Goal: Task Accomplishment & Management: Manage account settings

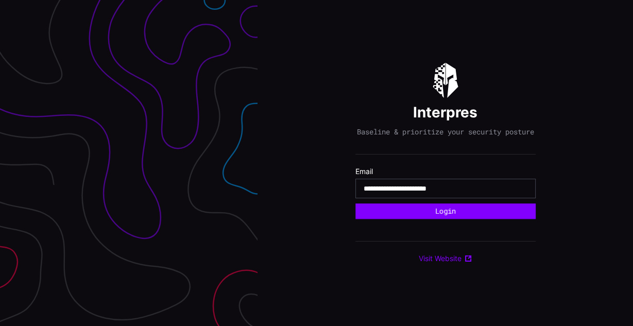
type input "**********"
click at [356, 204] on button "Login" at bounding box center [446, 211] width 180 height 15
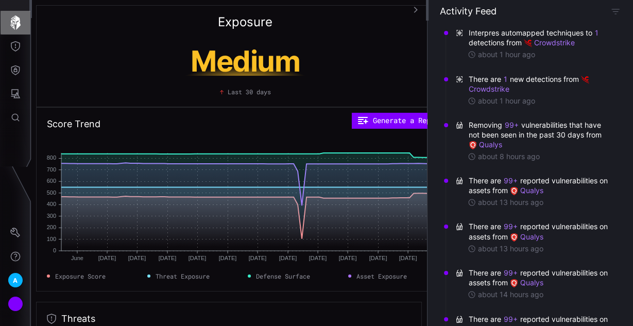
click at [17, 20] on icon "button" at bounding box center [15, 22] width 10 height 14
click at [14, 99] on button "Attack Surface" at bounding box center [16, 94] width 30 height 24
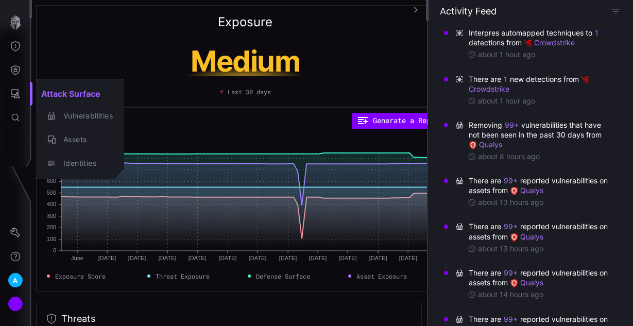
click at [22, 53] on div at bounding box center [316, 163] width 633 height 326
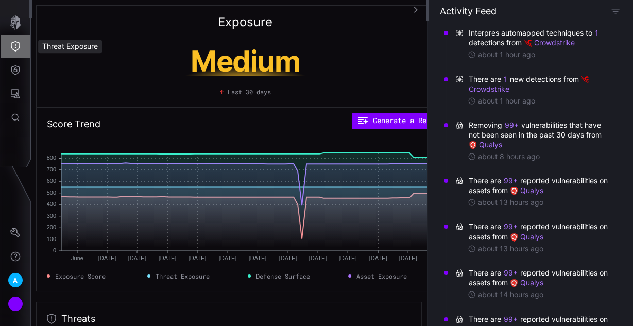
click at [16, 44] on icon "Threat Exposure" at bounding box center [15, 46] width 10 height 10
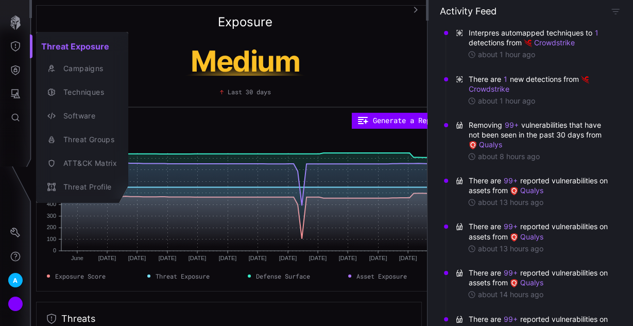
click at [19, 82] on div at bounding box center [316, 163] width 633 height 326
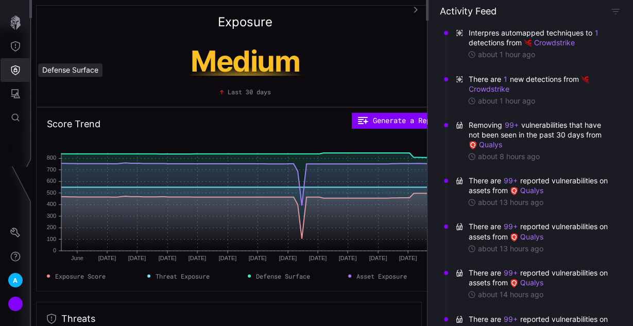
click at [14, 68] on icon "Defense Surface" at bounding box center [15, 70] width 10 height 10
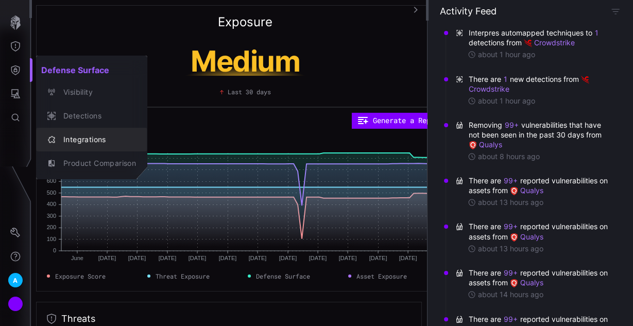
click at [85, 138] on div "Integrations" at bounding box center [97, 139] width 78 height 13
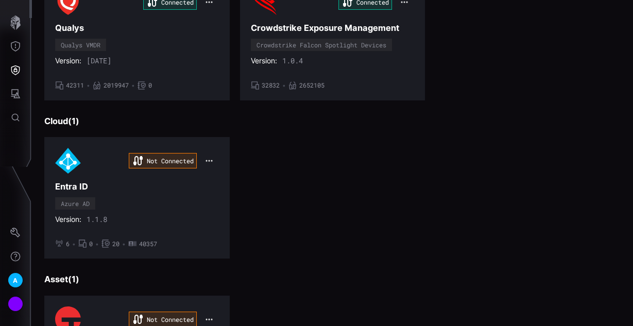
scroll to position [330, 0]
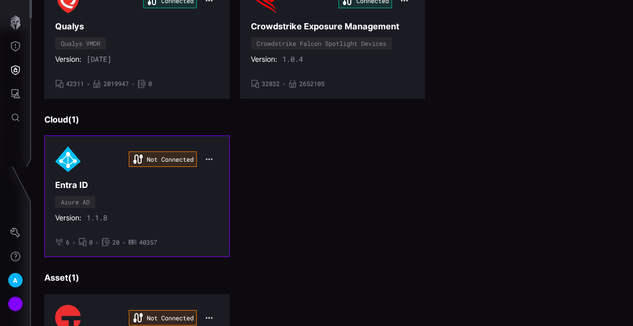
click at [208, 157] on icon "button" at bounding box center [209, 159] width 8 height 8
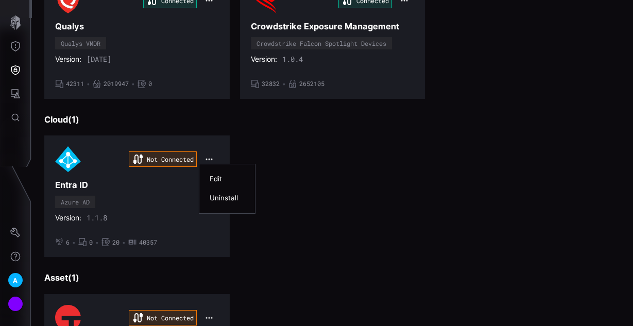
click at [219, 177] on div "Edit" at bounding box center [227, 179] width 35 height 9
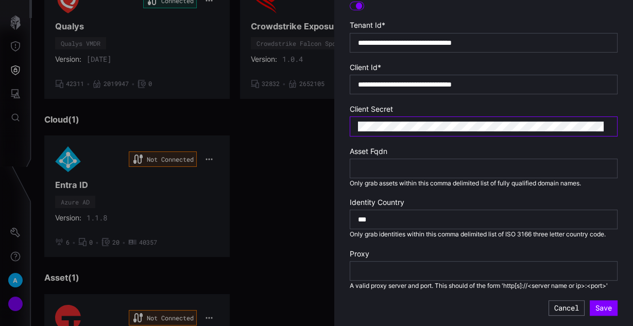
scroll to position [289, 0]
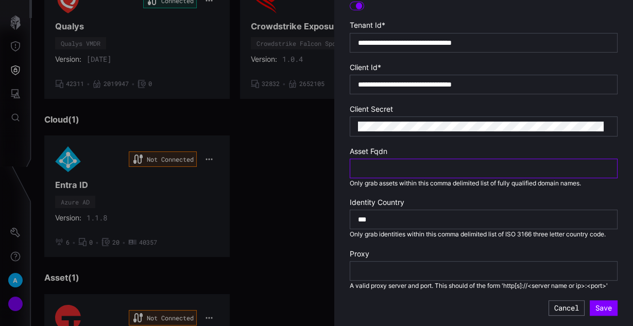
click at [396, 164] on input "text" at bounding box center [484, 168] width 252 height 9
click at [280, 195] on div at bounding box center [316, 163] width 633 height 326
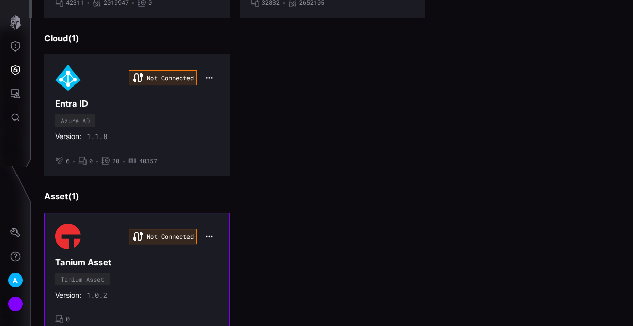
scroll to position [412, 0]
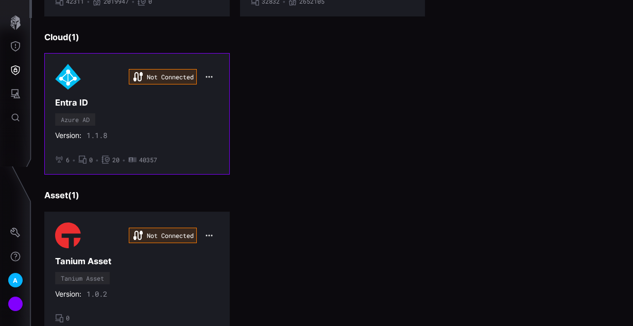
click at [208, 73] on icon "button" at bounding box center [209, 77] width 8 height 8
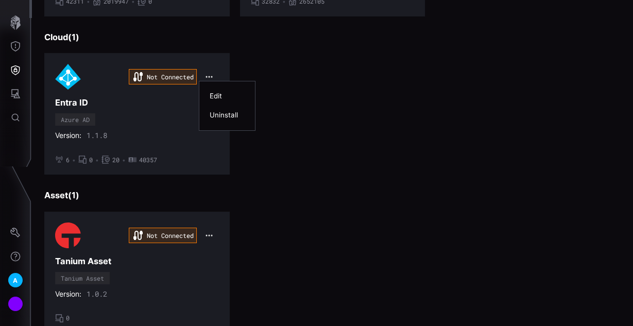
click at [213, 94] on div "Edit" at bounding box center [227, 96] width 35 height 9
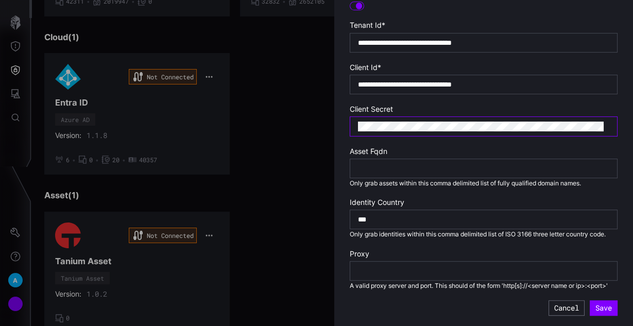
scroll to position [289, 0]
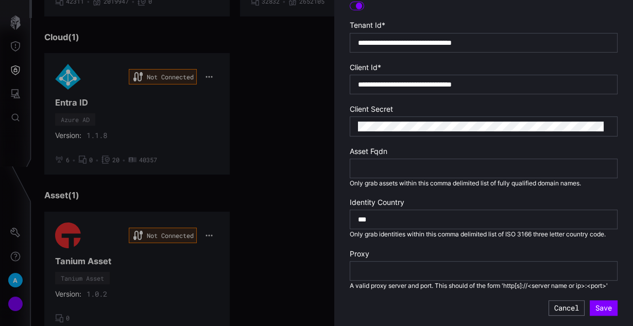
click at [310, 131] on div at bounding box center [316, 163] width 633 height 326
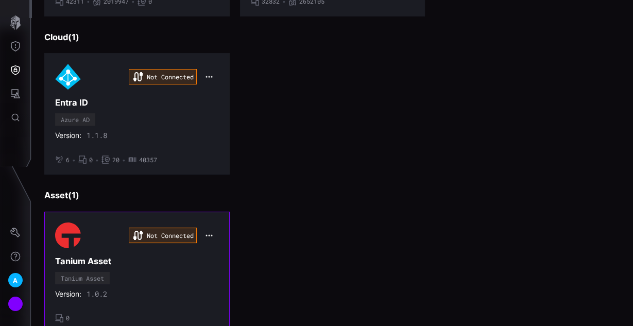
click at [206, 231] on icon "button" at bounding box center [209, 235] width 8 height 8
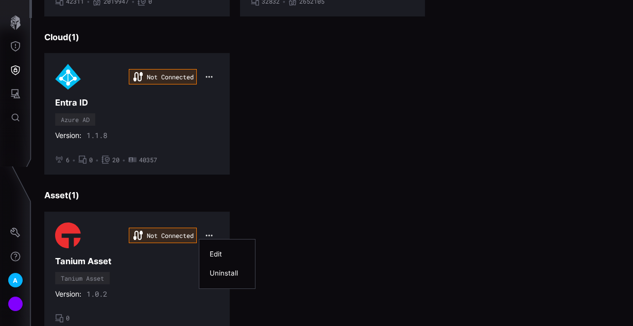
click at [228, 254] on div "Edit" at bounding box center [227, 254] width 35 height 9
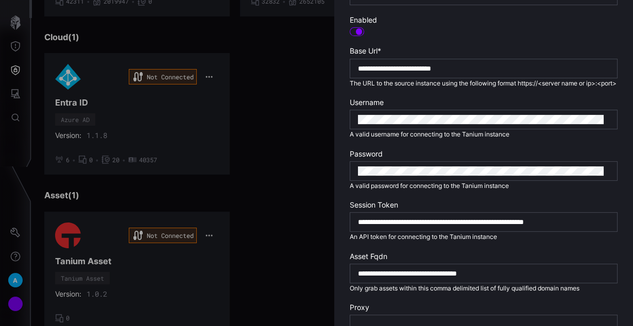
scroll to position [247, 0]
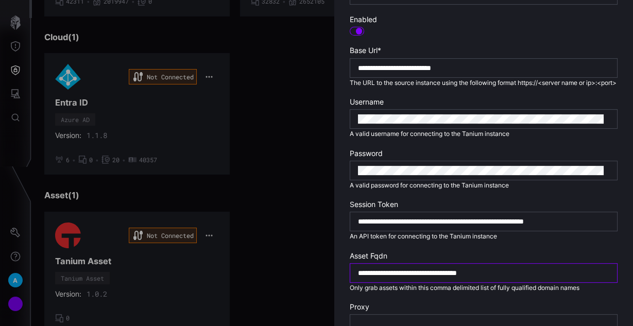
drag, startPoint x: 545, startPoint y: 278, endPoint x: 286, endPoint y: 259, distance: 260.0
click at [633, 259] on div "**********" at bounding box center [633, 163] width 0 height 326
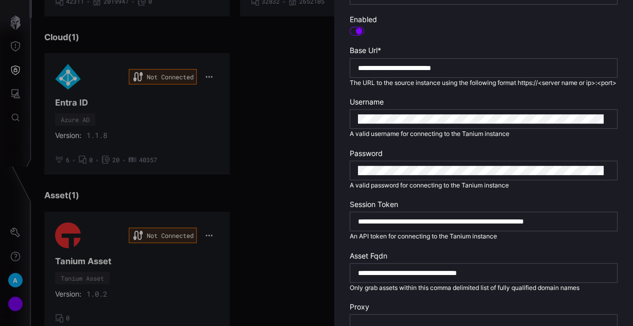
click at [289, 148] on div at bounding box center [316, 163] width 633 height 326
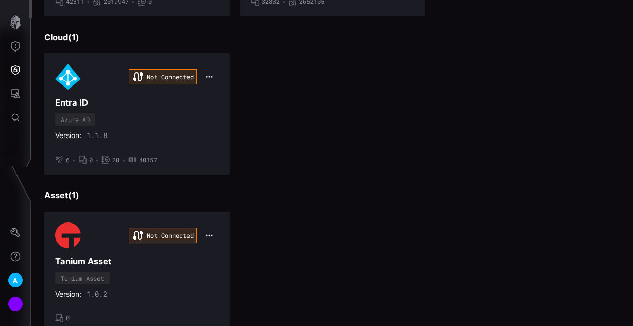
click at [208, 73] on icon "button" at bounding box center [209, 77] width 8 height 8
click at [221, 93] on div "Edit" at bounding box center [227, 96] width 35 height 9
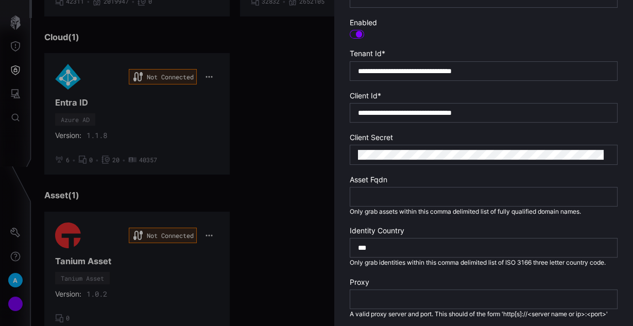
scroll to position [289, 0]
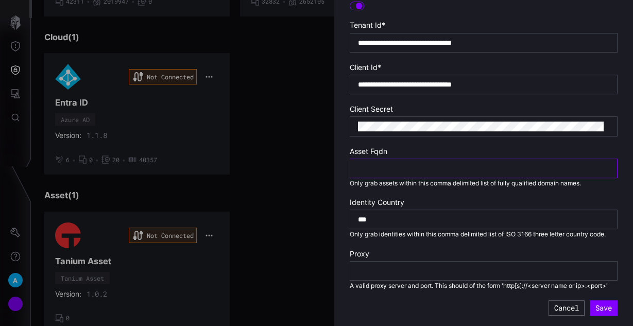
click at [374, 164] on input "text" at bounding box center [484, 168] width 252 height 9
paste input "**********"
type input "**********"
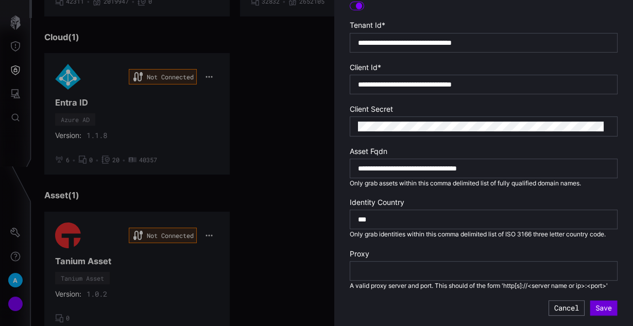
click at [592, 307] on button "Save" at bounding box center [604, 308] width 27 height 15
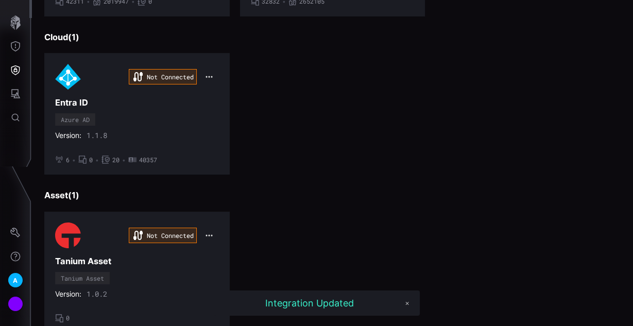
click at [363, 155] on div "Not Connected Entra ID Azure AD Version: 1.1.8 • 6 • 0 • 20 • 40357" at bounding box center [332, 114] width 577 height 122
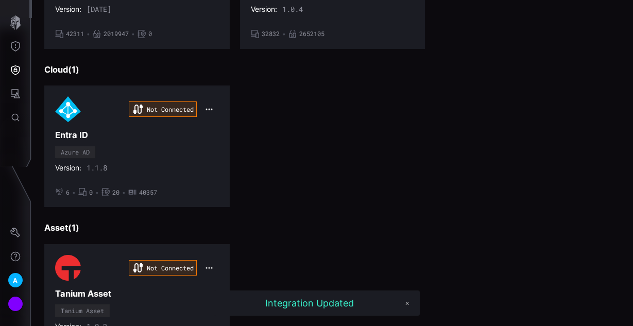
scroll to position [330, 0]
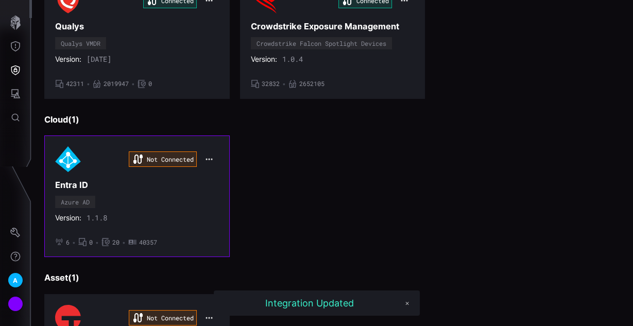
click at [209, 158] on icon "button" at bounding box center [209, 159] width 8 height 8
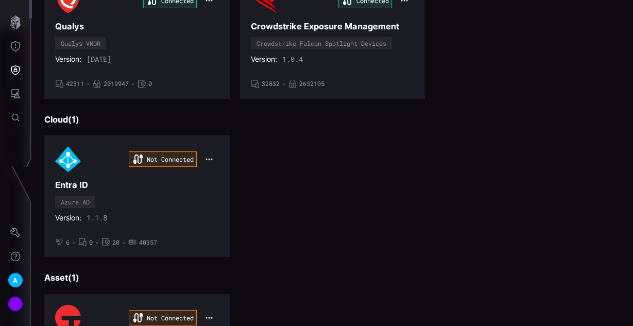
click at [358, 149] on div "Not Connected Entra ID Azure AD Version: 1.1.8 • 6 • 0 • 20 • 40357" at bounding box center [332, 197] width 577 height 122
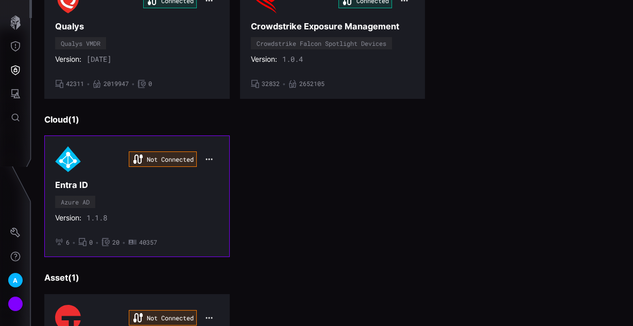
click at [136, 193] on div "Not Connected Entra ID Azure AD Version: 1.1.8 • 6 • 0 • 20 • 40357" at bounding box center [137, 196] width 164 height 100
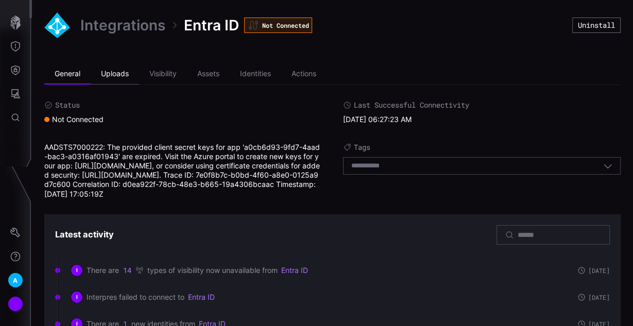
click at [114, 72] on li "Uploads" at bounding box center [115, 74] width 48 height 21
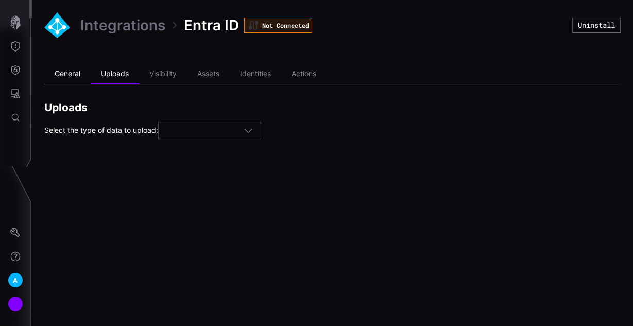
click at [73, 74] on li "General" at bounding box center [67, 74] width 46 height 21
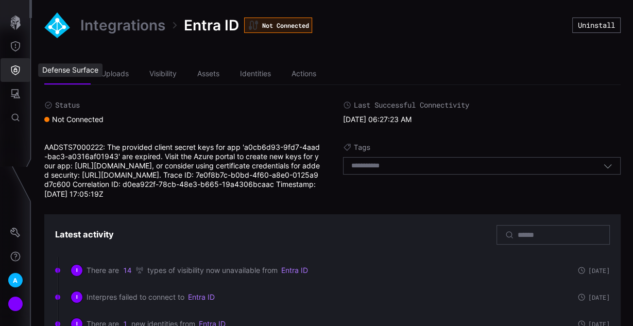
click at [15, 65] on icon "Defense Surface" at bounding box center [15, 70] width 9 height 10
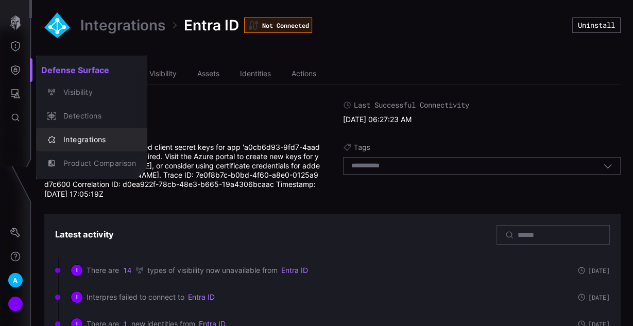
click at [78, 136] on div "Integrations" at bounding box center [97, 139] width 78 height 13
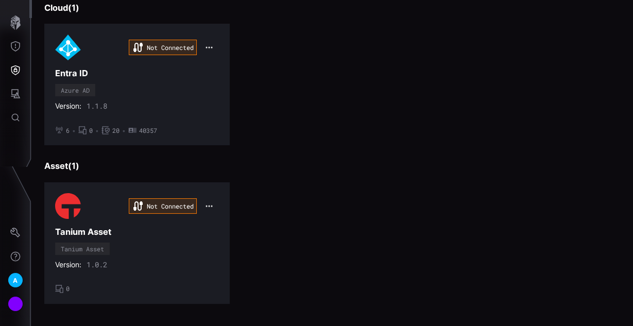
scroll to position [443, 0]
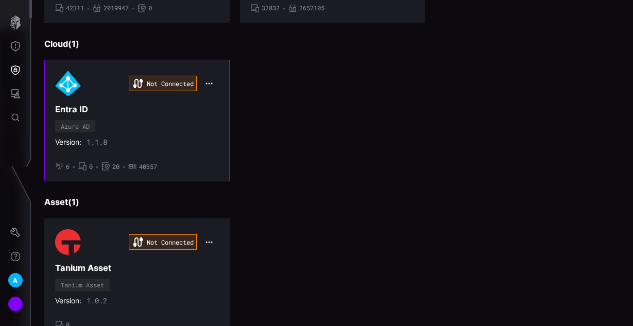
scroll to position [361, 0]
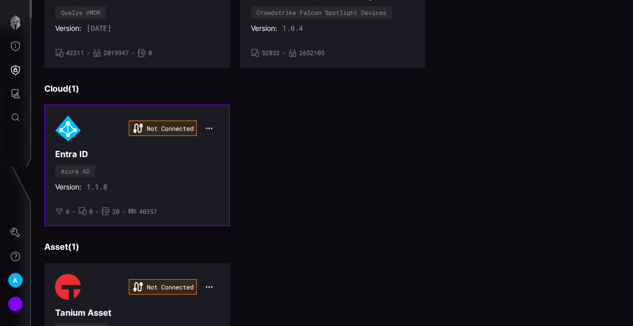
click at [205, 129] on button "button" at bounding box center [209, 128] width 19 height 13
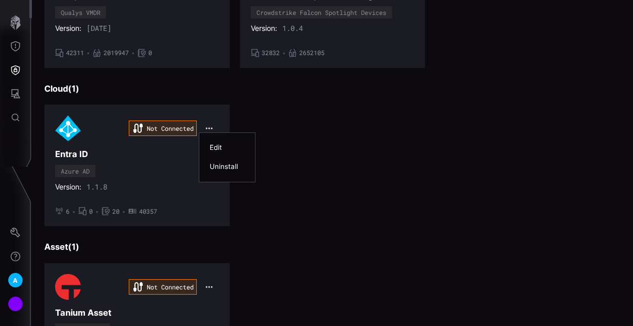
click at [227, 149] on div "Edit" at bounding box center [227, 147] width 35 height 9
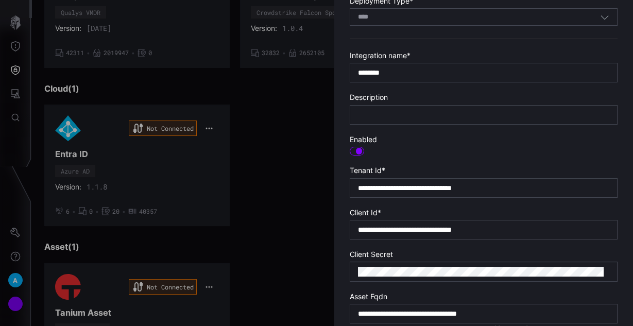
scroll to position [247, 0]
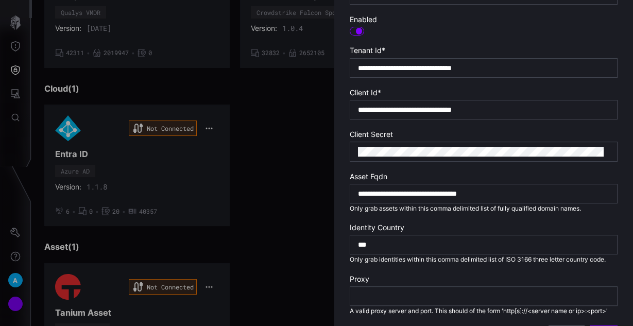
click at [282, 179] on div at bounding box center [316, 163] width 633 height 326
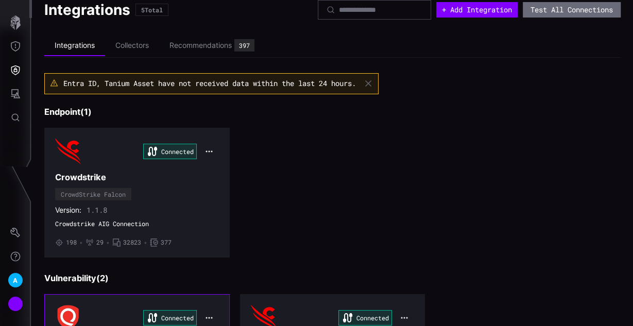
scroll to position [0, 0]
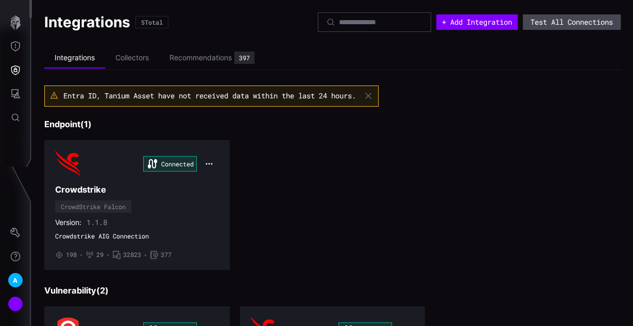
click at [537, 23] on button "Test All Connections" at bounding box center [572, 21] width 98 height 15
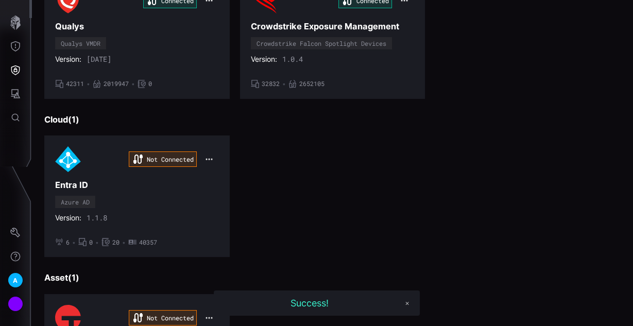
scroll to position [412, 0]
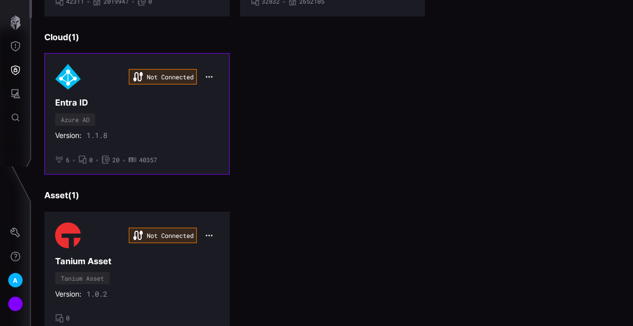
click at [210, 118] on div "Not Connected Entra ID Azure AD Version: 1.1.8 • 6 • 0 • 20 • 40357" at bounding box center [137, 114] width 164 height 100
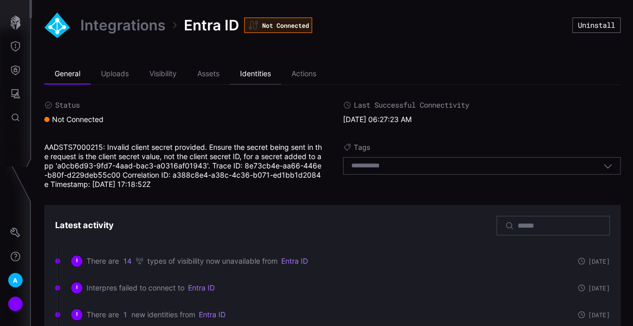
click at [265, 73] on li "Identities" at bounding box center [256, 74] width 52 height 21
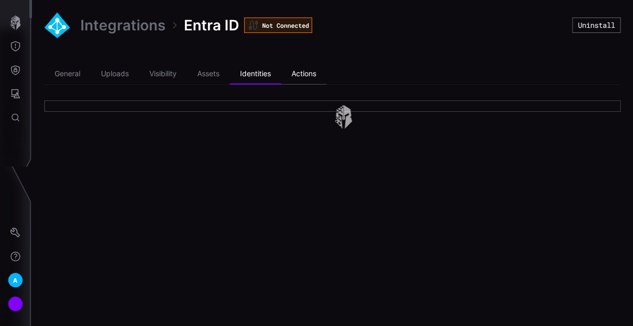
click at [311, 73] on li "Actions" at bounding box center [303, 74] width 45 height 21
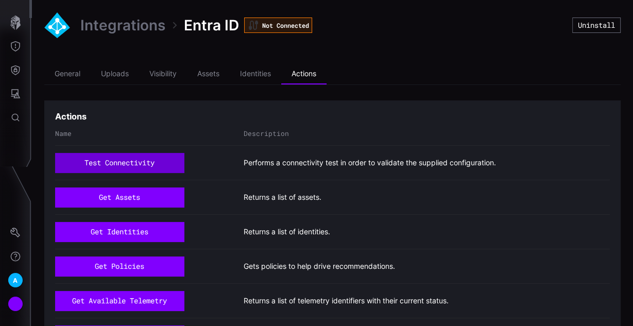
click at [152, 159] on button "test connectivity" at bounding box center [119, 163] width 129 height 20
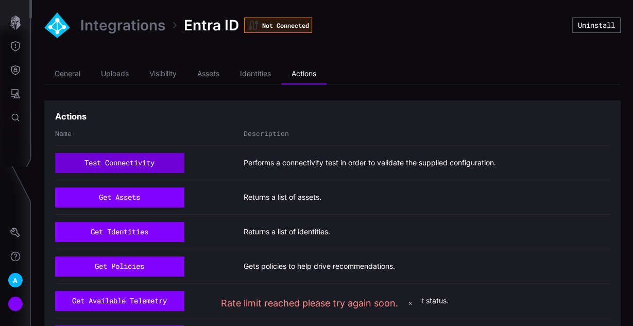
click at [152, 161] on button "test connectivity" at bounding box center [119, 163] width 129 height 20
click at [409, 298] on button "✕" at bounding box center [411, 303] width 14 height 14
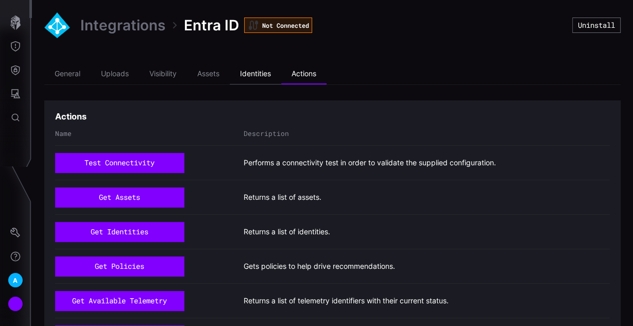
click at [263, 70] on li "Identities" at bounding box center [256, 74] width 52 height 21
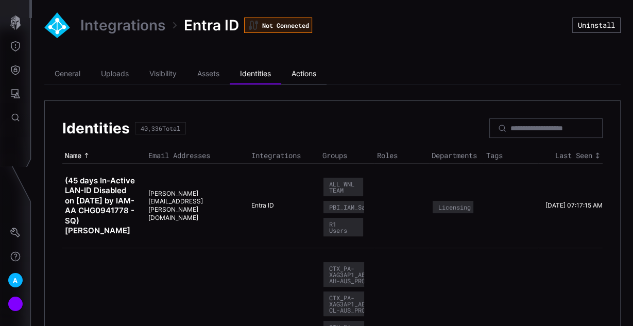
drag, startPoint x: 304, startPoint y: 70, endPoint x: 300, endPoint y: 75, distance: 5.9
click at [304, 71] on li "Actions" at bounding box center [303, 74] width 45 height 21
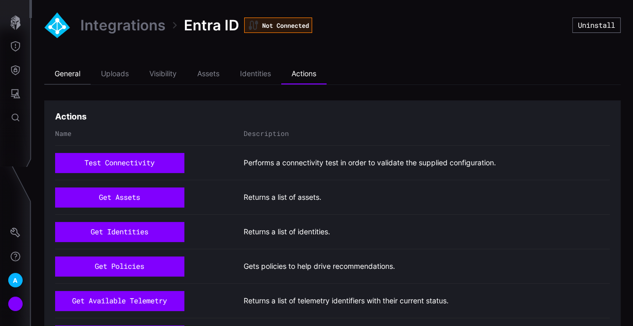
click at [68, 73] on li "General" at bounding box center [67, 74] width 46 height 21
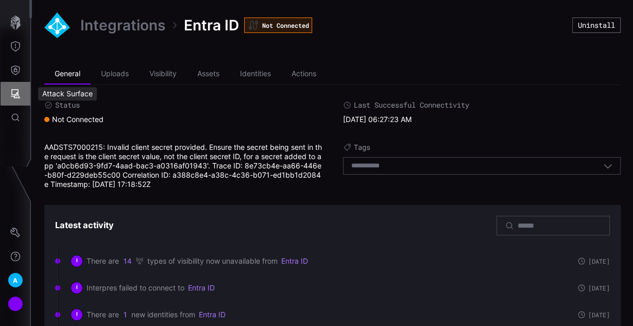
click at [9, 95] on button "Attack Surface" at bounding box center [16, 94] width 30 height 24
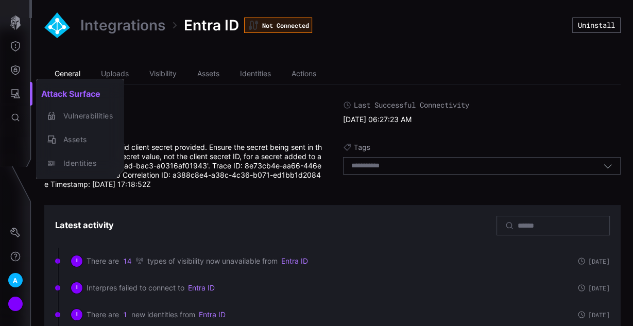
click at [16, 60] on div at bounding box center [316, 163] width 633 height 326
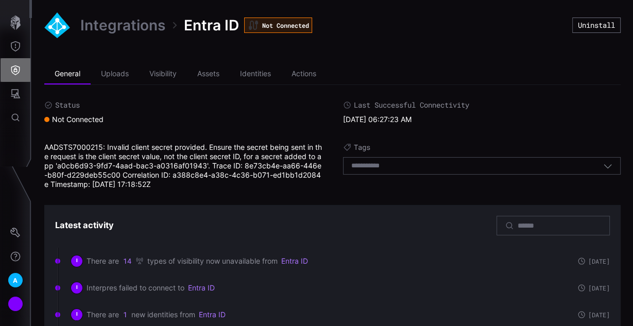
click at [17, 66] on icon "Defense Surface" at bounding box center [15, 70] width 9 height 10
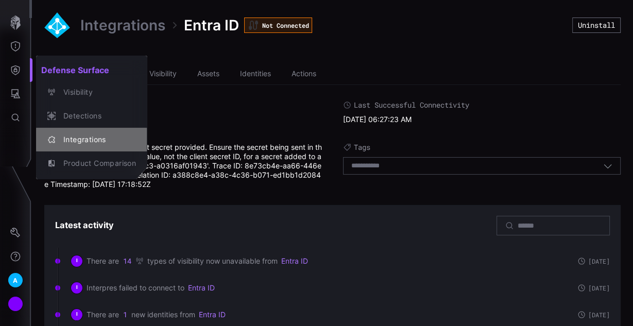
click at [93, 140] on div "Integrations" at bounding box center [97, 139] width 78 height 13
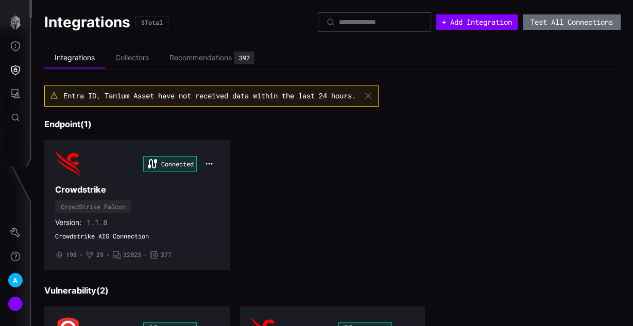
click at [344, 198] on div "Connected Crowdstrike CrowdStrike Falcon Version: 1.1.8 Crowdstrike AIG Connect…" at bounding box center [332, 205] width 577 height 130
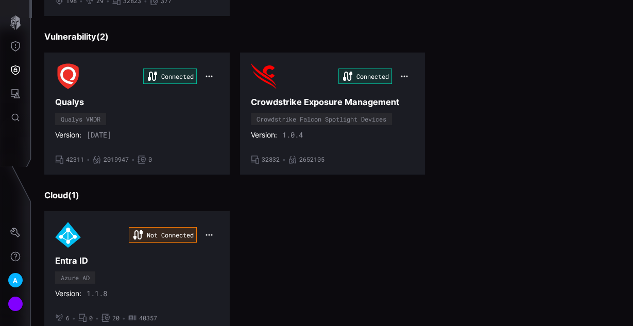
scroll to position [371, 0]
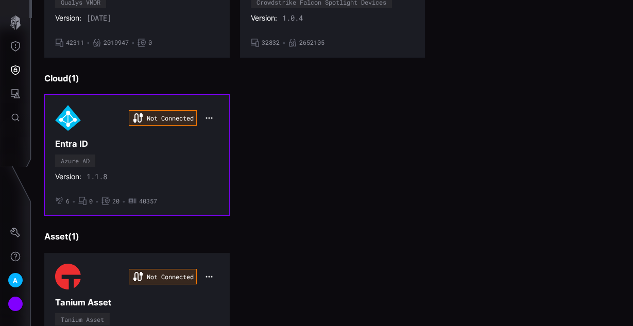
click at [205, 114] on icon "button" at bounding box center [209, 118] width 8 height 8
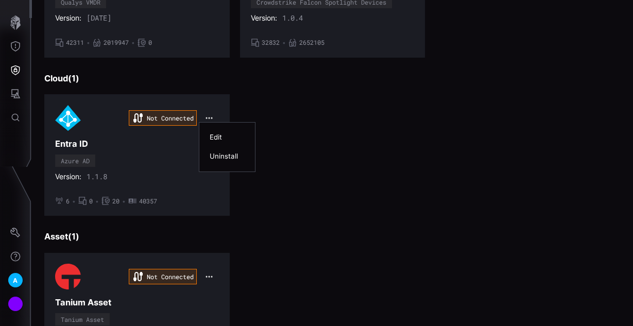
click at [227, 137] on div "Edit" at bounding box center [227, 137] width 35 height 9
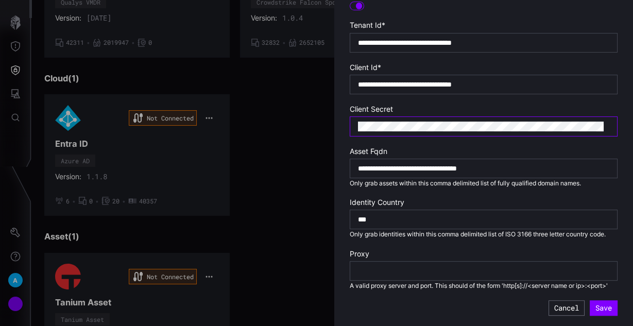
scroll to position [289, 0]
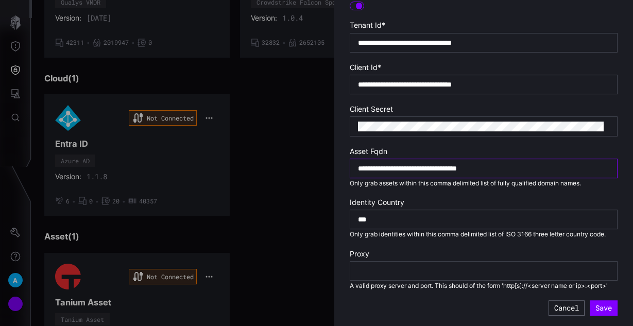
drag, startPoint x: 535, startPoint y: 147, endPoint x: 258, endPoint y: 142, distance: 277.8
click at [633, 142] on div "**********" at bounding box center [633, 163] width 0 height 326
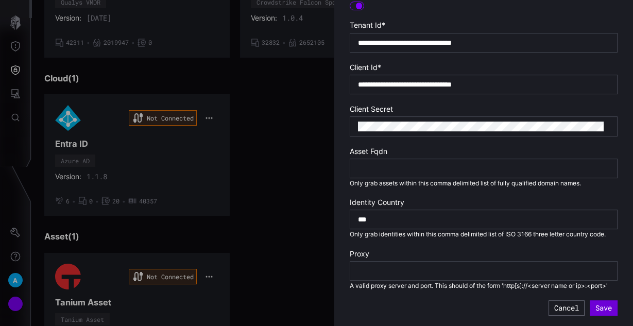
click at [596, 307] on button "Save" at bounding box center [604, 307] width 28 height 15
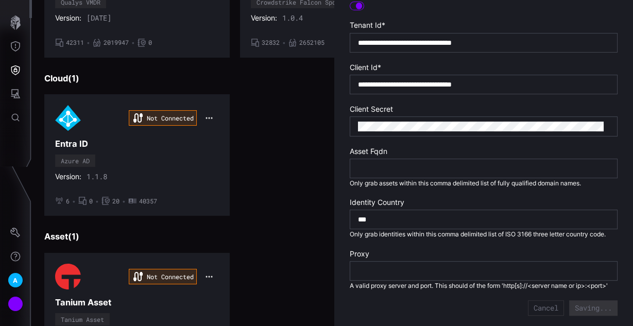
type input "**********"
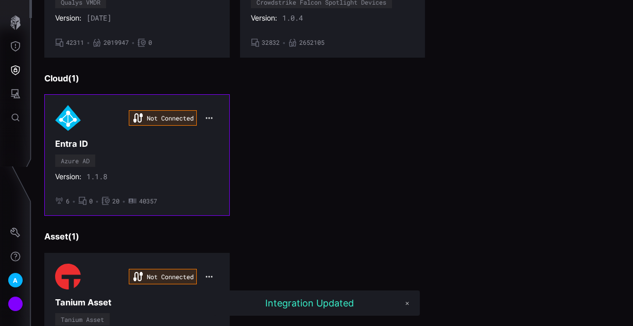
click at [163, 148] on div "Not Connected Entra ID Azure AD Version: 1.1.8 • 6 • 0 • 20 • 40357" at bounding box center [137, 155] width 164 height 100
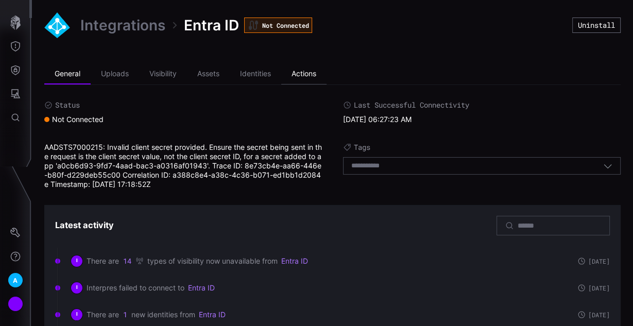
click at [305, 78] on li "Actions" at bounding box center [303, 74] width 45 height 21
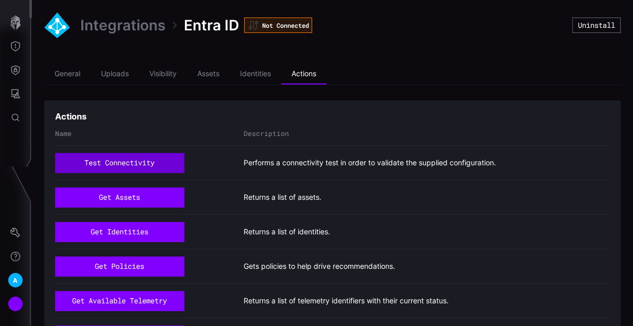
click at [159, 156] on button "test connectivity" at bounding box center [119, 163] width 129 height 20
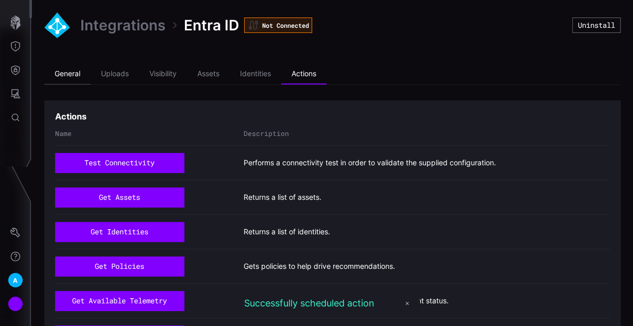
click at [81, 76] on li "General" at bounding box center [67, 74] width 46 height 21
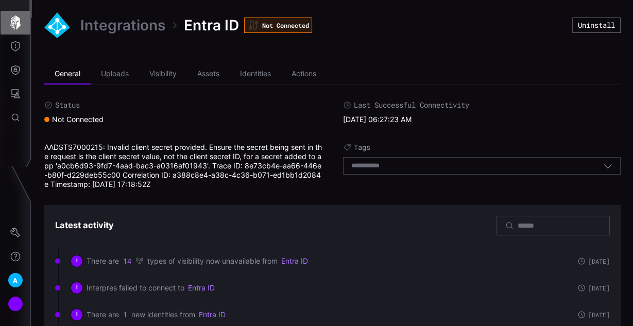
click at [15, 23] on icon "button" at bounding box center [15, 22] width 10 height 14
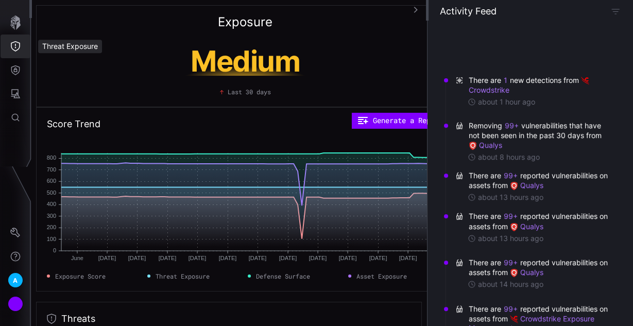
click at [18, 44] on icon "Threat Exposure" at bounding box center [15, 46] width 10 height 10
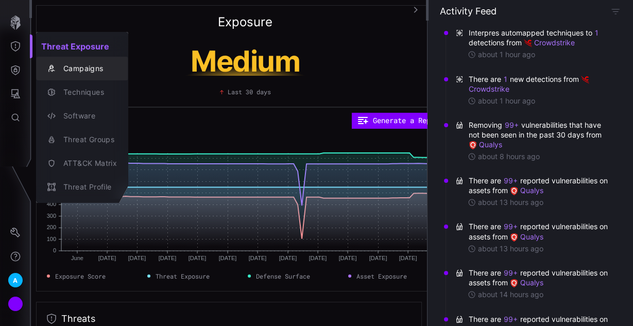
click at [69, 66] on div "Campaigns" at bounding box center [87, 68] width 59 height 13
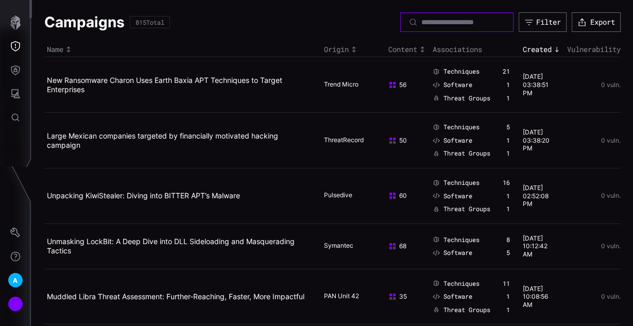
click at [439, 23] on input at bounding box center [458, 22] width 72 height 9
type input "******"
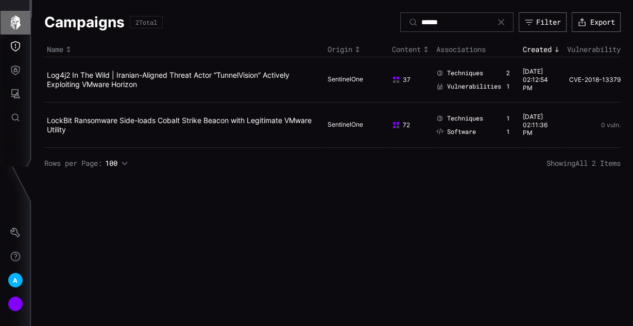
click at [12, 21] on icon "button" at bounding box center [15, 22] width 14 height 14
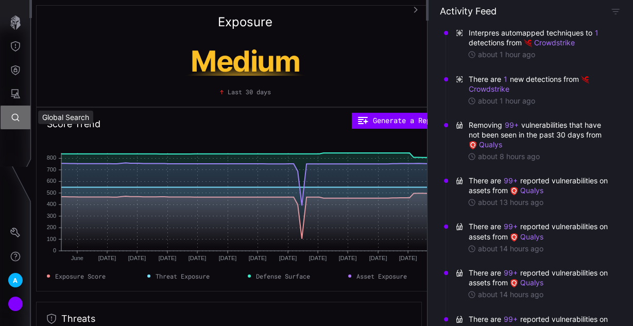
click at [12, 117] on icon "Global Search" at bounding box center [16, 118] width 8 height 8
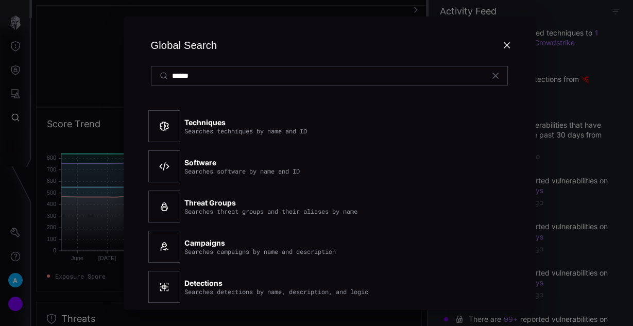
type input "******"
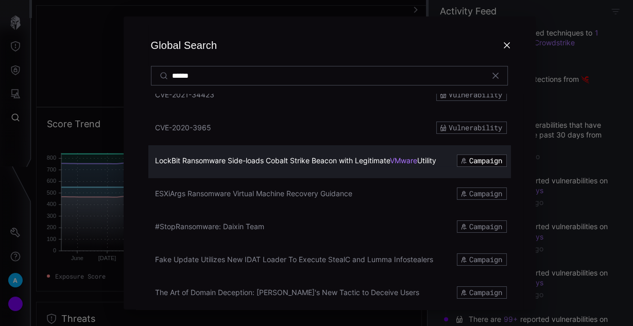
scroll to position [3115, 0]
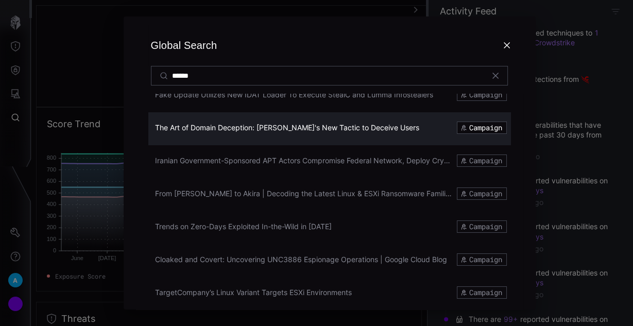
click at [247, 128] on span "The Art of Domain Deception: [PERSON_NAME]'s New Tactic to Deceive Users" at bounding box center [287, 127] width 264 height 9
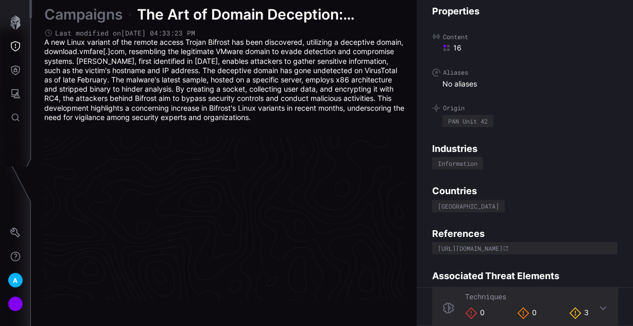
scroll to position [2241, 596]
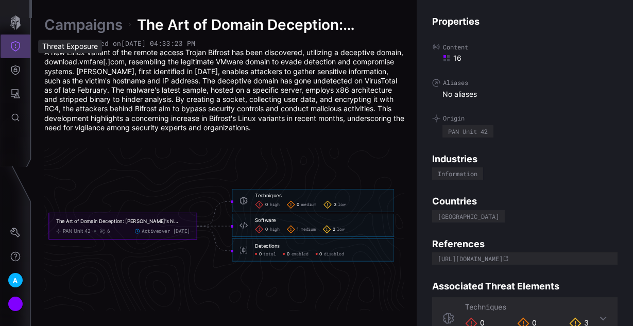
click at [20, 41] on icon "Threat Exposure" at bounding box center [15, 46] width 10 height 10
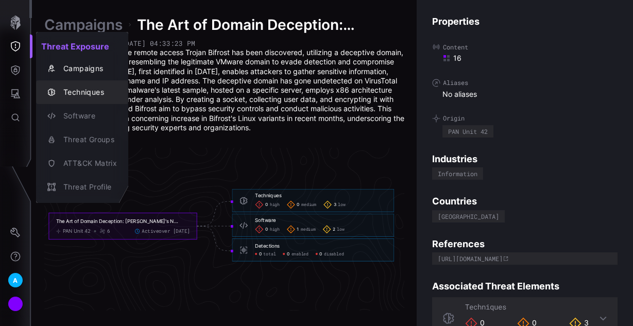
click at [92, 93] on div "Techniques" at bounding box center [87, 92] width 59 height 13
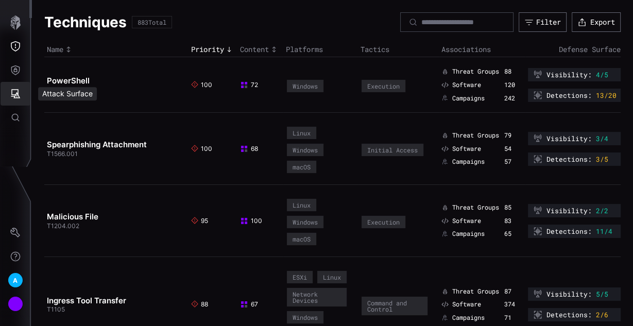
click at [16, 101] on button "Attack Surface" at bounding box center [16, 94] width 30 height 24
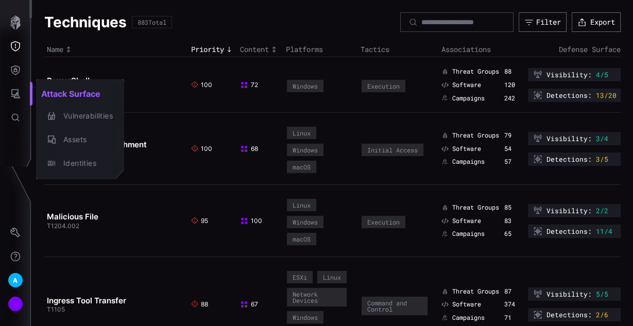
click at [18, 47] on div at bounding box center [316, 163] width 633 height 326
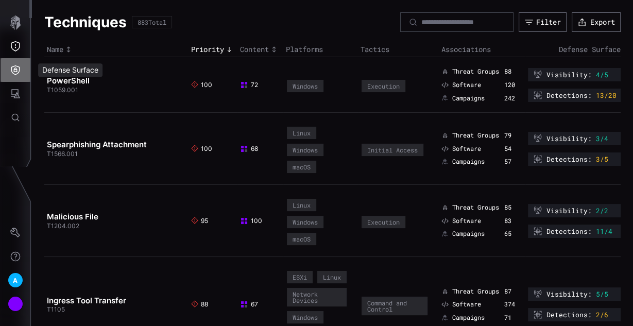
click at [8, 68] on button "Defense Surface" at bounding box center [16, 70] width 30 height 24
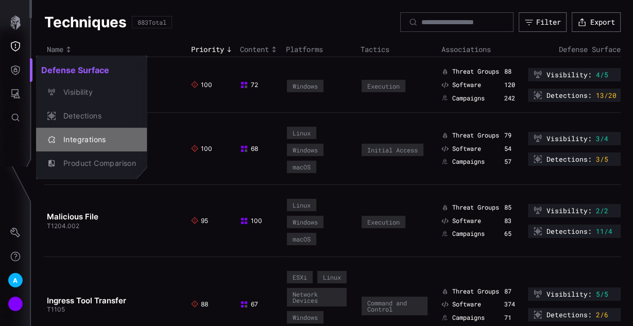
click at [90, 140] on div "Integrations" at bounding box center [97, 139] width 78 height 13
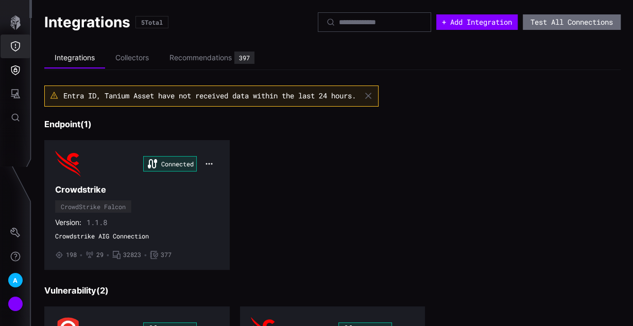
click at [19, 46] on icon "Threat Exposure" at bounding box center [15, 46] width 10 height 10
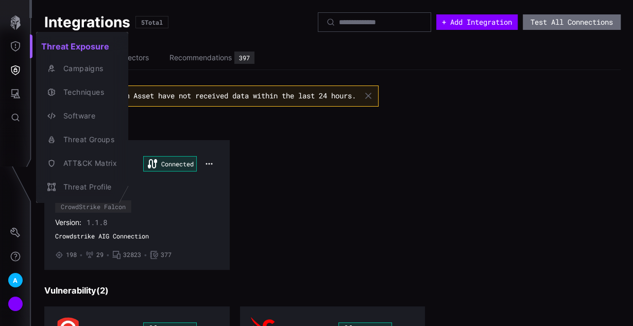
click at [12, 12] on div at bounding box center [316, 163] width 633 height 326
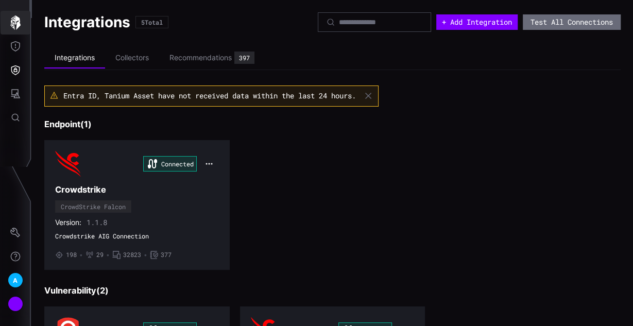
click at [11, 22] on icon "button" at bounding box center [15, 22] width 10 height 14
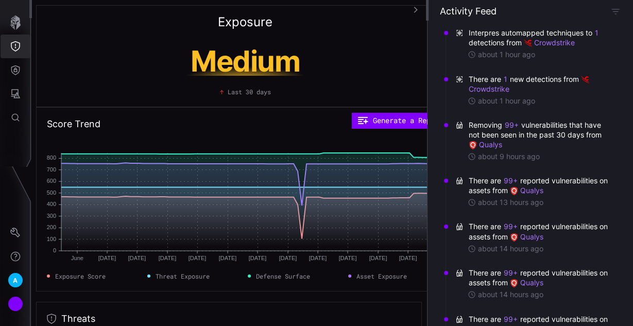
click at [14, 36] on button "Threat Exposure" at bounding box center [16, 47] width 30 height 24
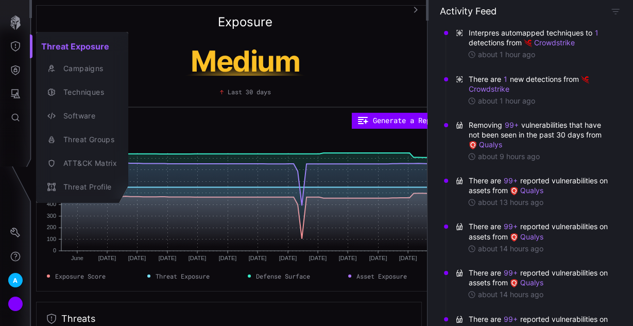
click at [241, 304] on div at bounding box center [316, 163] width 633 height 326
